Goal: Obtain resource: Download file/media

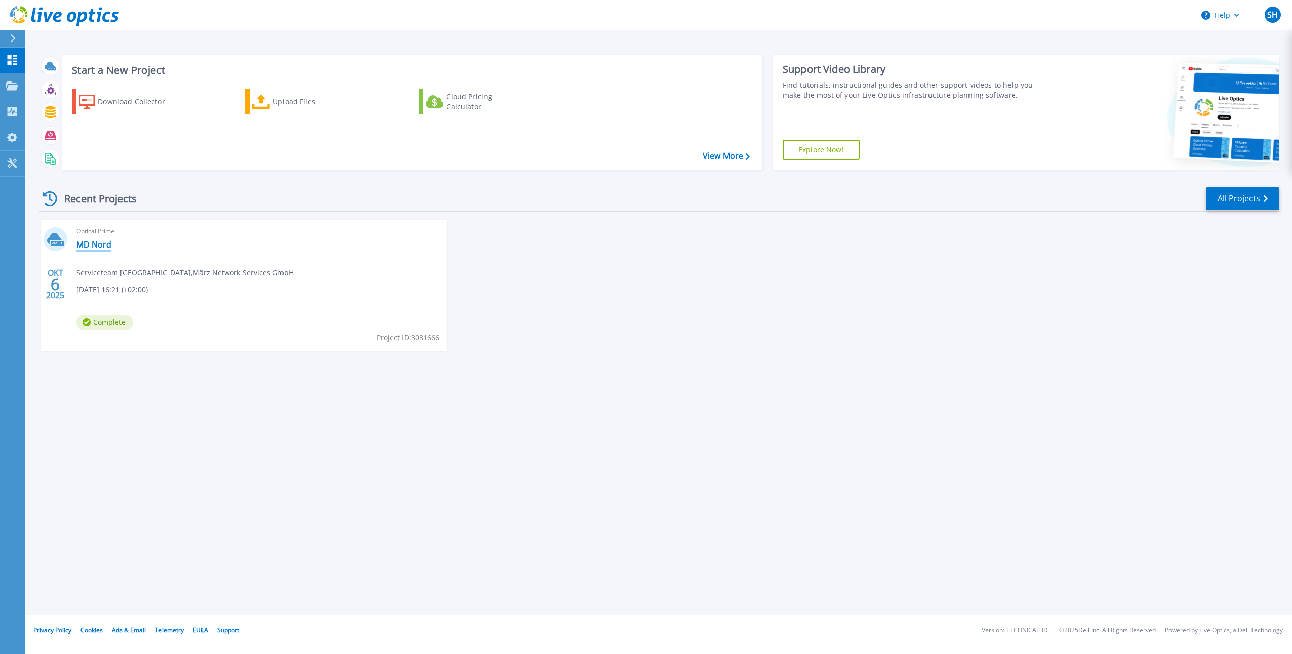
click at [94, 246] on link "MD Nord" at bounding box center [93, 244] width 35 height 10
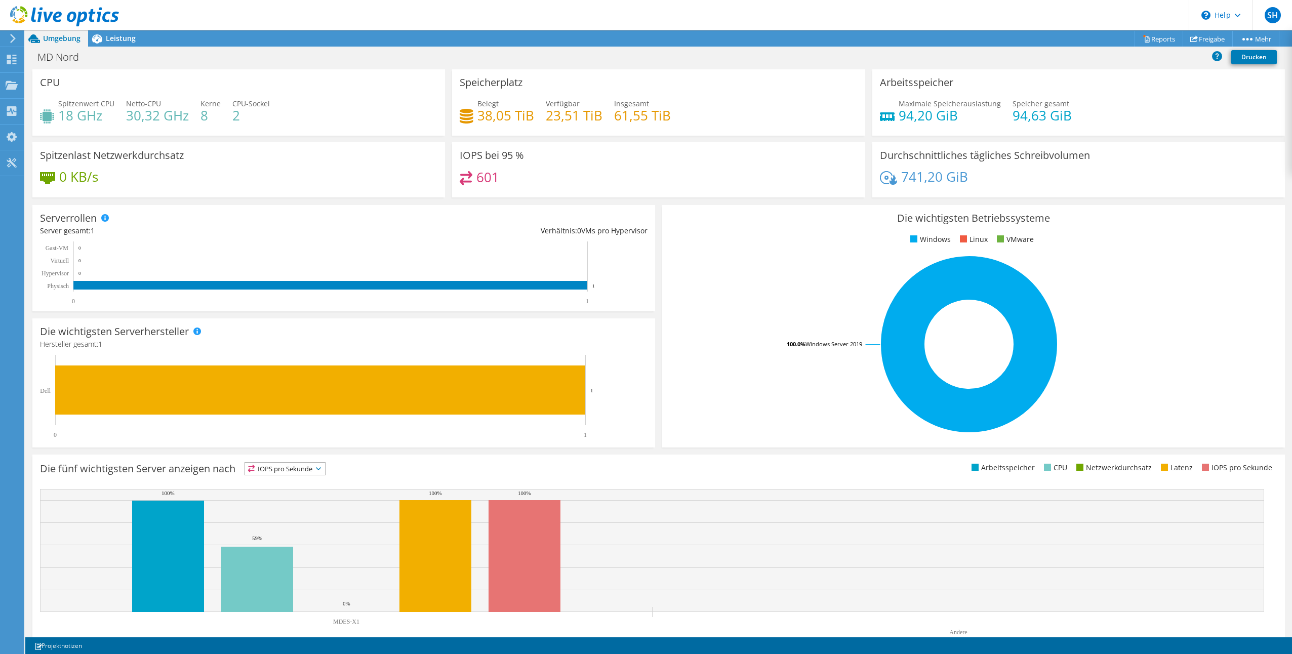
click at [235, 200] on div "Spitzenlast Netzwerkdurchsatz 0 KB/s" at bounding box center [239, 173] width 420 height 62
click at [250, 212] on div "Serverrollen Physische Server repräsentieren Bare-Metal-Server, die Ziel des Co…" at bounding box center [343, 258] width 623 height 106
click at [236, 212] on div "Serverrollen Physische Server repräsentieren Bare-Metal-Server, die Ziel des Co…" at bounding box center [343, 258] width 623 height 106
click at [1162, 38] on link "Reports" at bounding box center [1158, 39] width 49 height 16
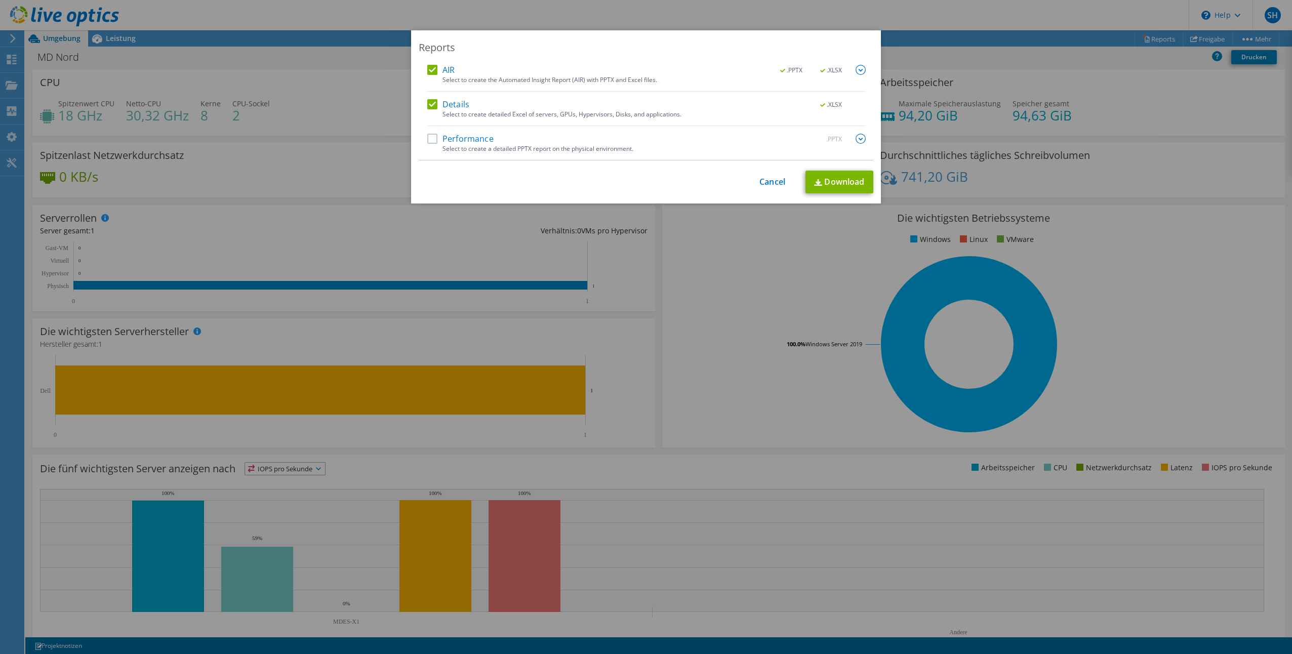
click at [469, 140] on label "Performance" at bounding box center [460, 139] width 66 height 10
click at [0, 0] on input "Performance" at bounding box center [0, 0] width 0 height 0
click at [846, 182] on link "Download" at bounding box center [839, 182] width 68 height 23
click at [855, 139] on img at bounding box center [860, 139] width 10 height 10
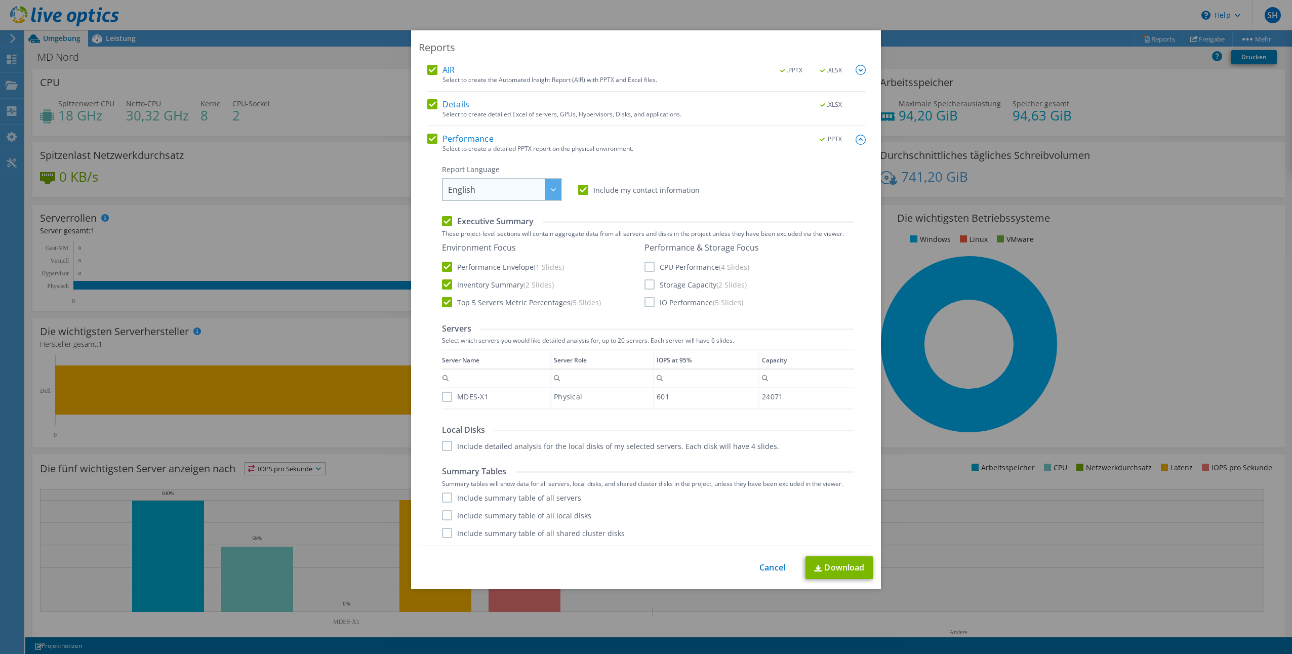
click at [501, 193] on span "English" at bounding box center [504, 189] width 113 height 21
click at [486, 226] on li "Deutsch" at bounding box center [501, 229] width 115 height 18
click at [442, 399] on label "MDES-X1" at bounding box center [465, 396] width 47 height 10
click at [0, 0] on input "MDES-X1" at bounding box center [0, 0] width 0 height 0
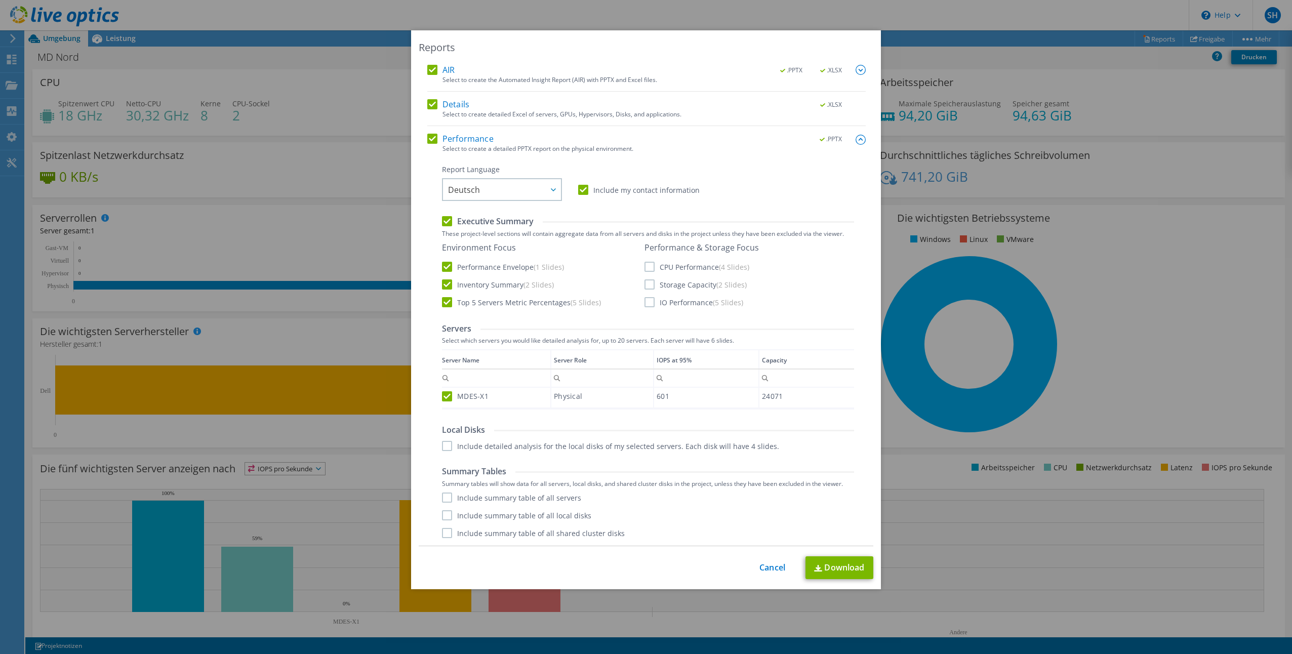
click at [442, 445] on label "Include detailed analysis for the local disks of my selected servers. Each disk…" at bounding box center [610, 446] width 337 height 10
click at [0, 0] on input "Include detailed analysis for the local disks of my selected servers. Each disk…" at bounding box center [0, 0] width 0 height 0
click at [442, 496] on label "Include summary table of all servers" at bounding box center [511, 498] width 139 height 10
click at [0, 0] on input "Include summary table of all servers" at bounding box center [0, 0] width 0 height 0
click at [442, 518] on label "Include summary table of all local disks" at bounding box center [516, 515] width 149 height 10
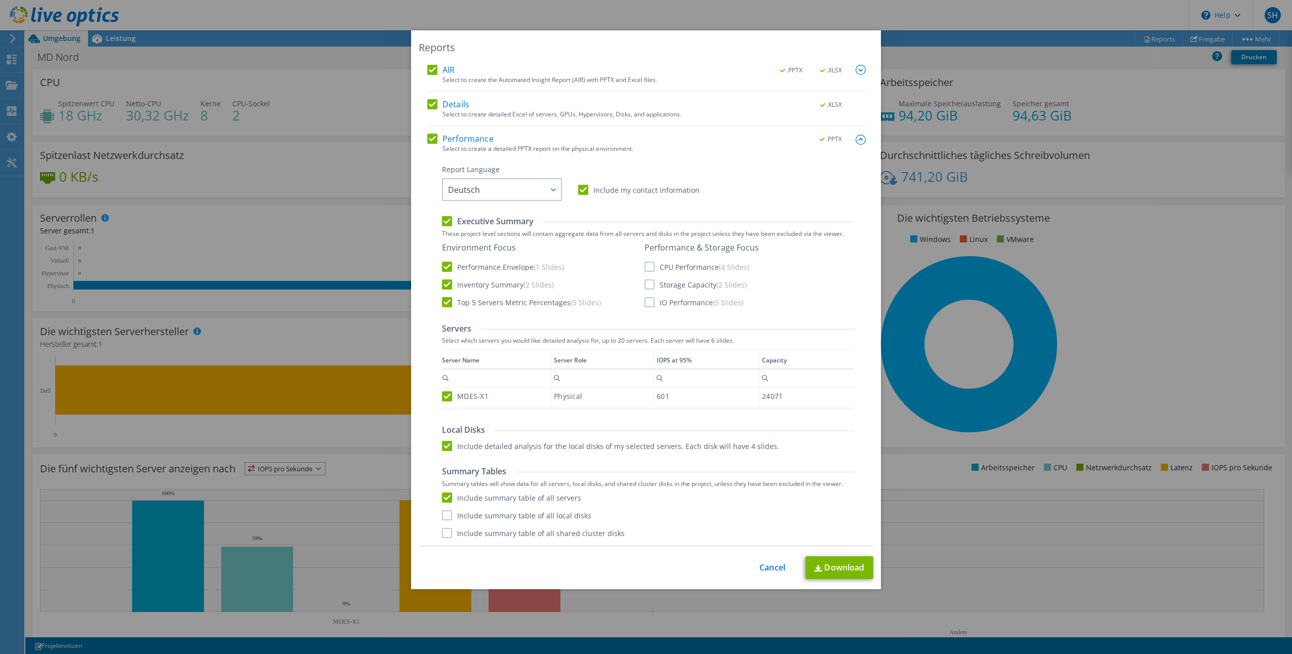
click at [0, 0] on input "Include summary table of all local disks" at bounding box center [0, 0] width 0 height 0
click at [443, 534] on label "Include summary table of all shared cluster disks" at bounding box center [533, 533] width 183 height 10
click at [0, 0] on input "Include summary table of all shared cluster disks" at bounding box center [0, 0] width 0 height 0
click at [644, 267] on label "CPU Performance (4 Slides)" at bounding box center [696, 267] width 105 height 10
click at [0, 0] on input "CPU Performance (4 Slides)" at bounding box center [0, 0] width 0 height 0
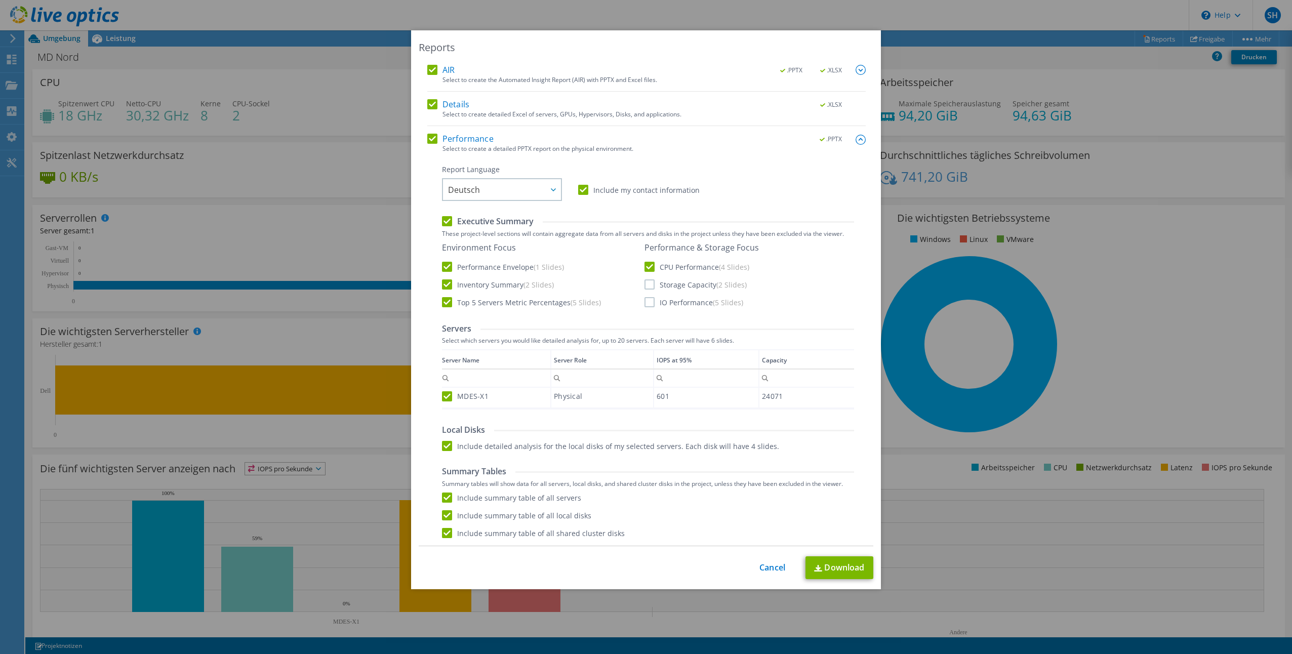
click at [647, 286] on label "Storage Capacity (2 Slides)" at bounding box center [695, 284] width 102 height 10
click at [0, 0] on input "Storage Capacity (2 Slides)" at bounding box center [0, 0] width 0 height 0
click at [645, 301] on label "IO Performance (5 Slides)" at bounding box center [693, 302] width 99 height 10
click at [0, 0] on input "IO Performance (5 Slides)" at bounding box center [0, 0] width 0 height 0
click at [835, 565] on link "Download" at bounding box center [839, 567] width 68 height 23
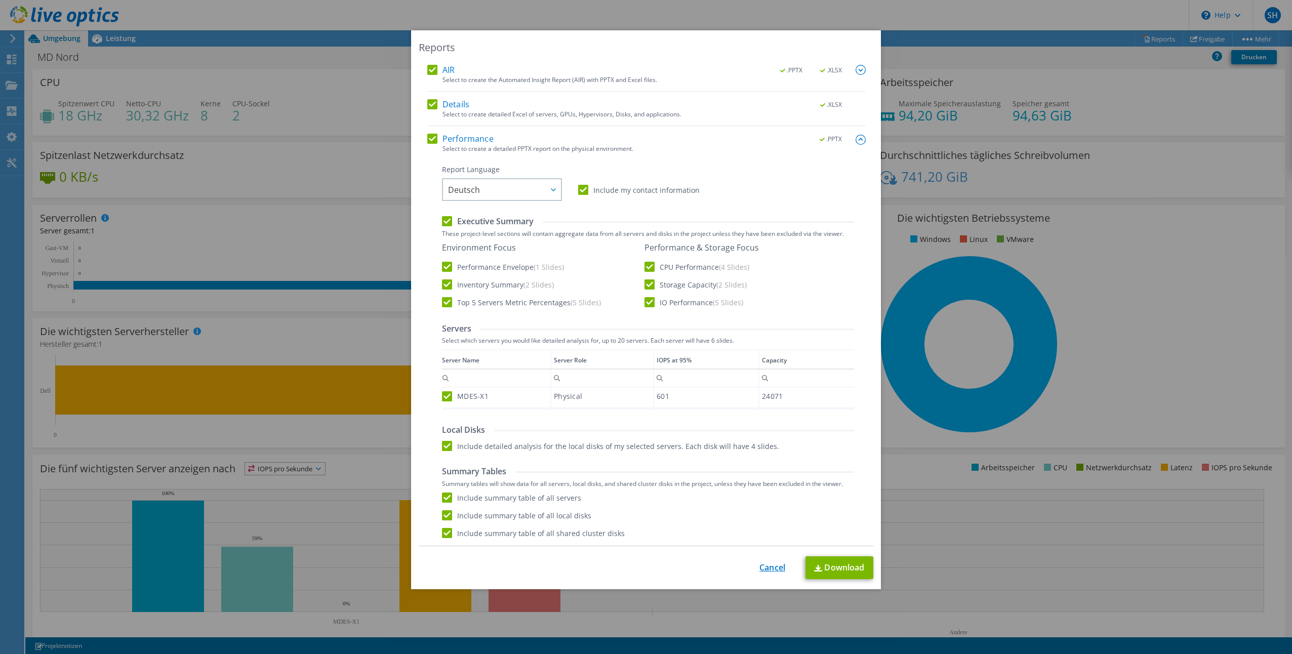
click at [774, 563] on link "Cancel" at bounding box center [772, 568] width 26 height 10
